Goal: Download file/media

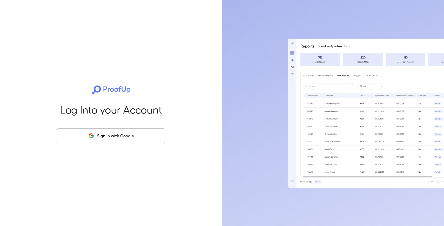
click at [86, 144] on div "Log Into your Account Sign in with Google" at bounding box center [110, 113] width 205 height 226
click at [86, 138] on button "Sign in with Google" at bounding box center [111, 135] width 108 height 15
click at [112, 133] on button "Sign in with Google" at bounding box center [111, 135] width 108 height 15
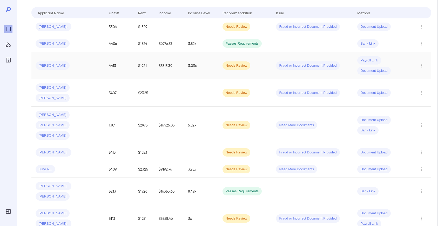
scroll to position [109, 0]
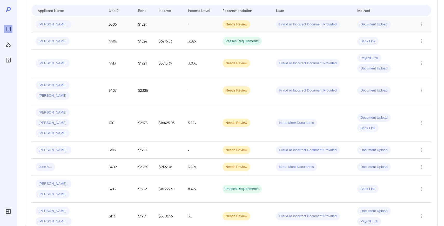
click at [52, 25] on span "[PERSON_NAME].." at bounding box center [54, 24] width 36 height 5
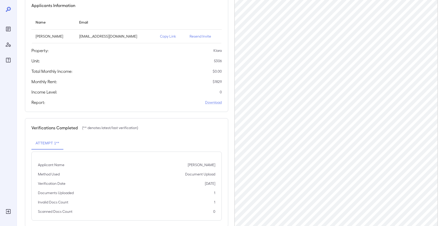
scroll to position [62, 0]
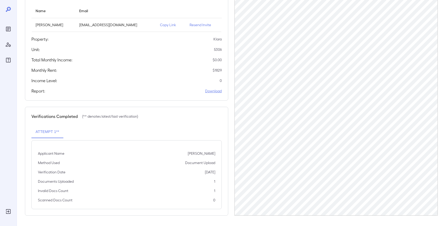
click at [212, 91] on link "Download" at bounding box center [213, 90] width 17 height 5
